Goal: Information Seeking & Learning: Check status

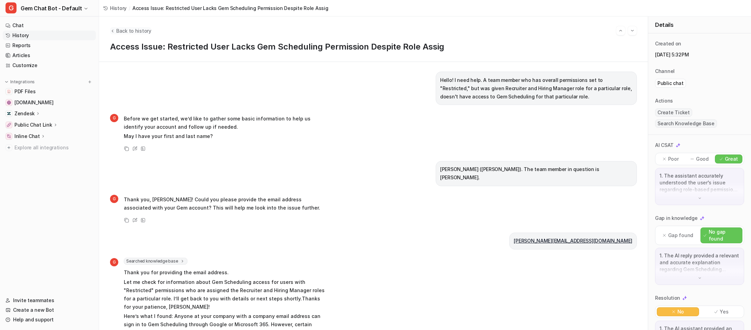
click at [123, 33] on span "Back to history" at bounding box center [133, 30] width 35 height 7
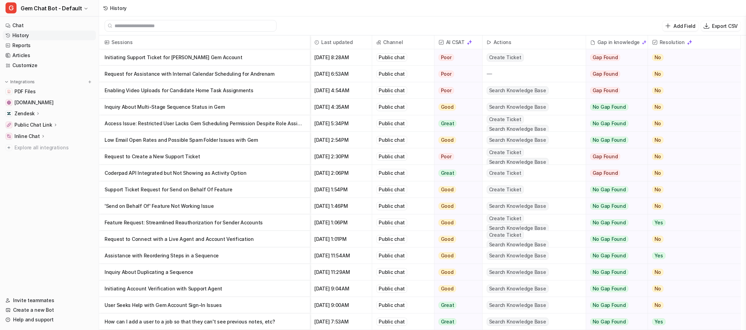
click at [252, 107] on p "Inquiry About Multi-Stage Sequence Status in Gem" at bounding box center [205, 107] width 200 height 17
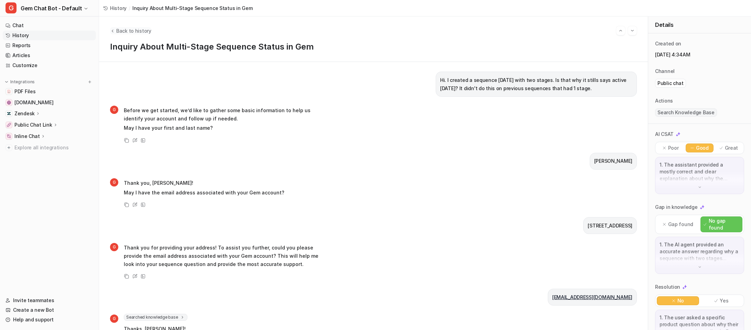
click at [141, 31] on span "Back to history" at bounding box center [133, 30] width 35 height 7
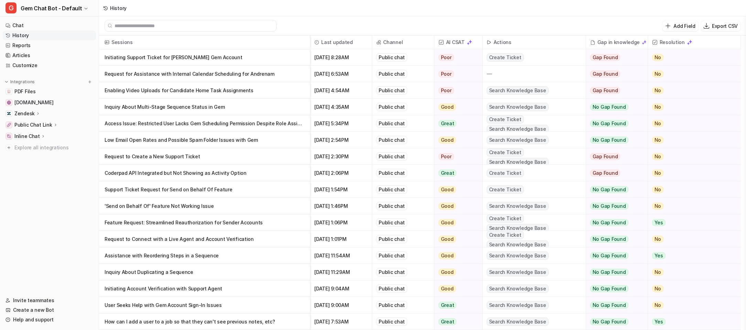
click at [264, 88] on p "Enabling Video Uploads for Candidate Home Task Assignments" at bounding box center [205, 90] width 200 height 17
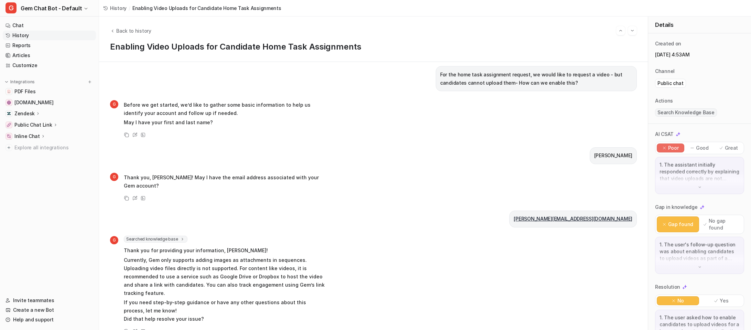
scroll to position [6, 0]
click at [130, 28] on span "Back to history" at bounding box center [133, 30] width 35 height 7
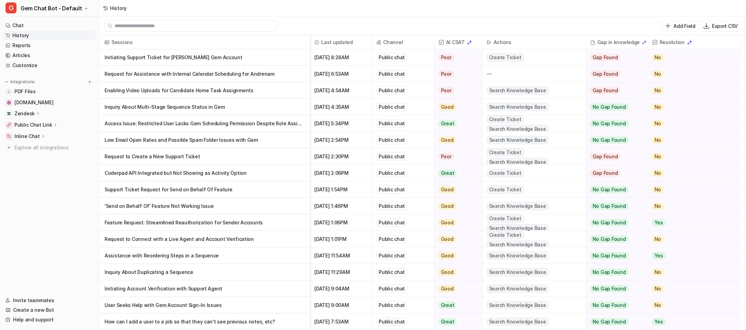
click at [280, 76] on p "Request for Assistance with Internal Calendar Scheduling for Andrenam" at bounding box center [205, 74] width 200 height 17
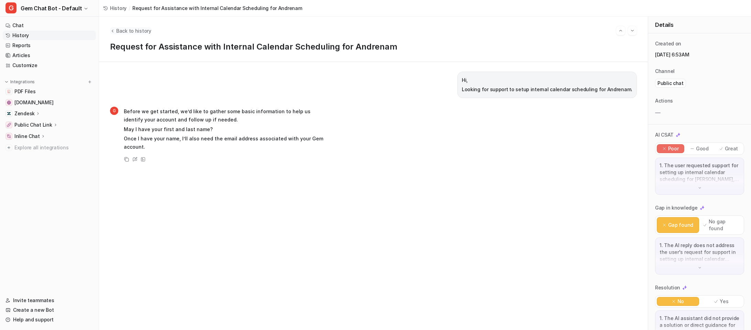
click at [129, 28] on span "Back to history" at bounding box center [133, 30] width 35 height 7
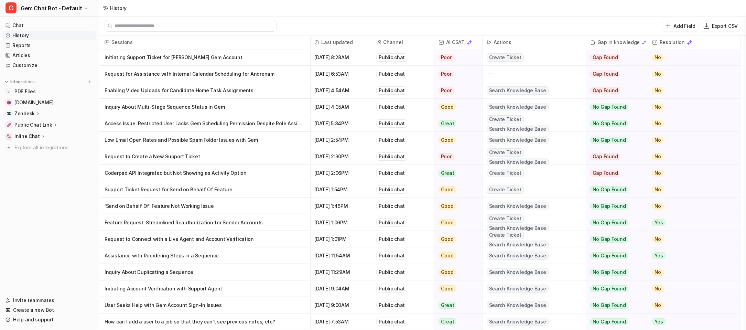
click at [264, 56] on p "Initiating Support Ticket for [PERSON_NAME] Gem Account" at bounding box center [205, 57] width 200 height 17
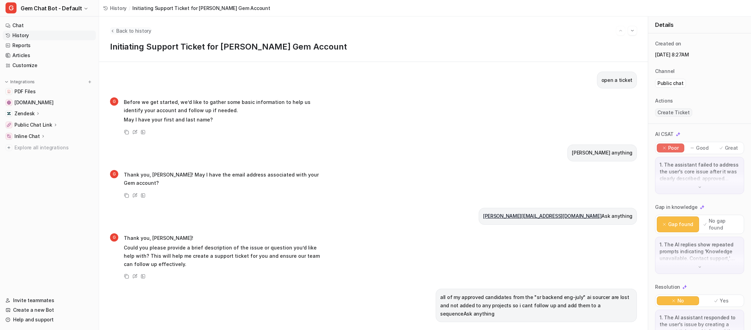
click at [122, 30] on span "Back to history" at bounding box center [133, 30] width 35 height 7
